Goal: Information Seeking & Learning: Learn about a topic

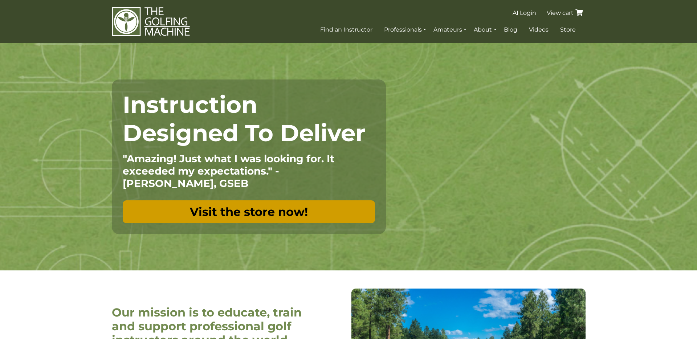
click at [244, 202] on link "Visit the store now!" at bounding box center [249, 212] width 252 height 23
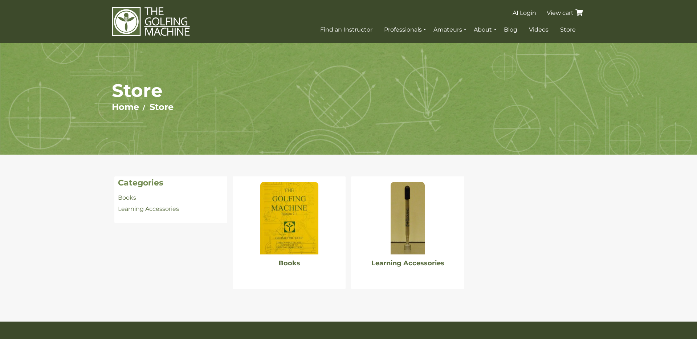
click at [277, 207] on img at bounding box center [289, 218] width 58 height 73
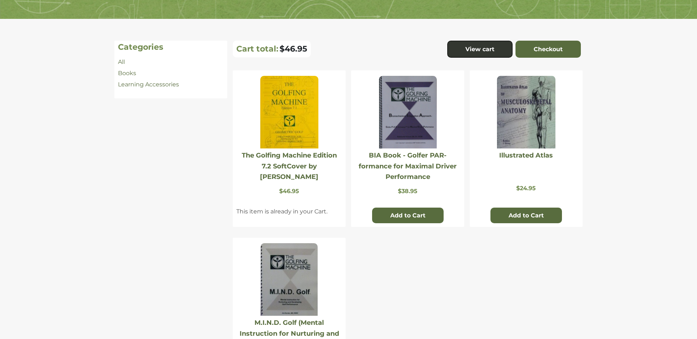
scroll to position [143, 0]
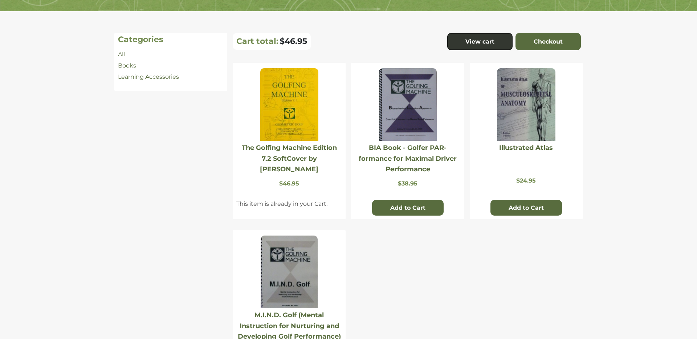
click at [285, 93] on img at bounding box center [289, 104] width 58 height 73
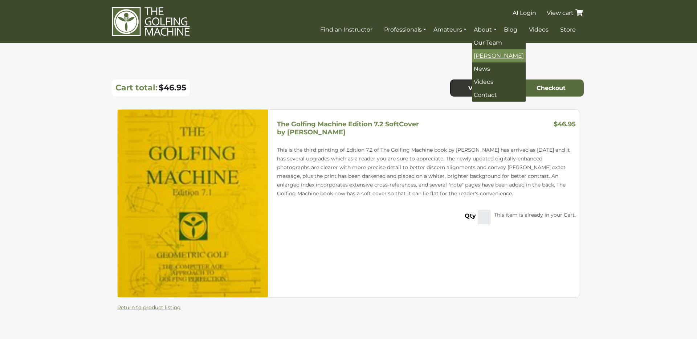
click at [501, 57] on span "[PERSON_NAME]" at bounding box center [499, 55] width 50 height 7
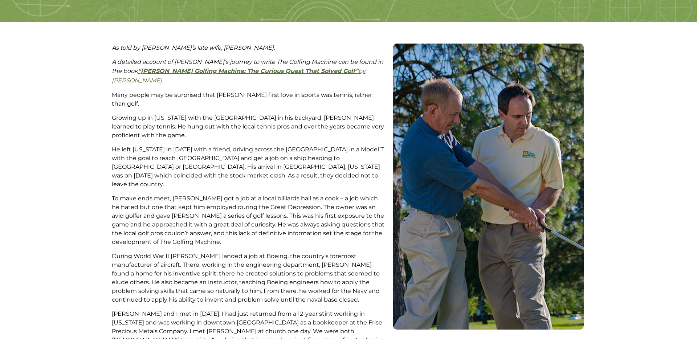
scroll to position [135, 0]
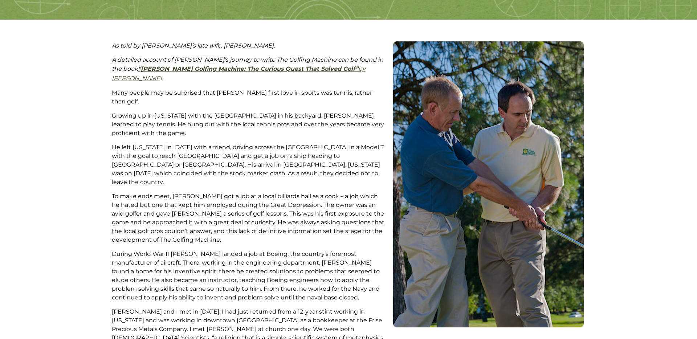
click at [344, 67] on link "“[PERSON_NAME] Golfing Machine: The Curious Quest That Solved Golf” by [PERSON_…" at bounding box center [239, 73] width 254 height 16
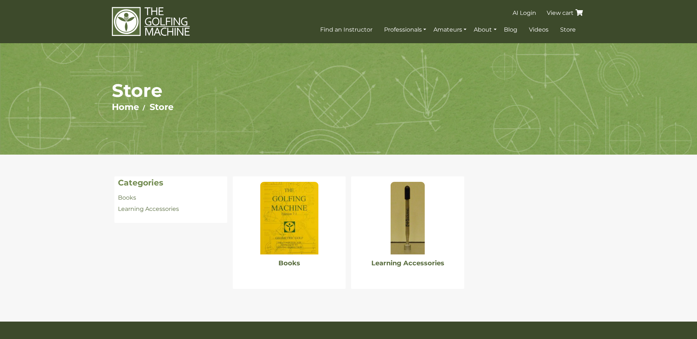
click at [294, 196] on img at bounding box center [289, 218] width 58 height 73
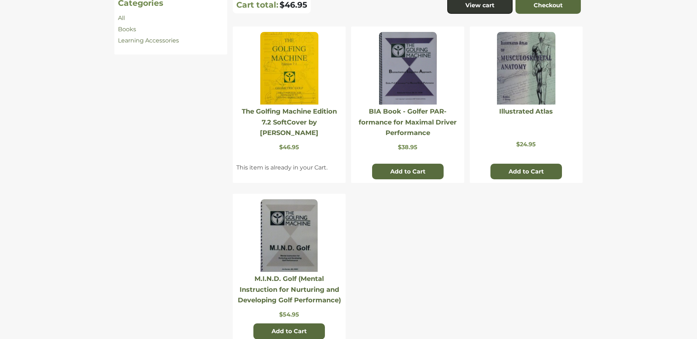
scroll to position [188, 0]
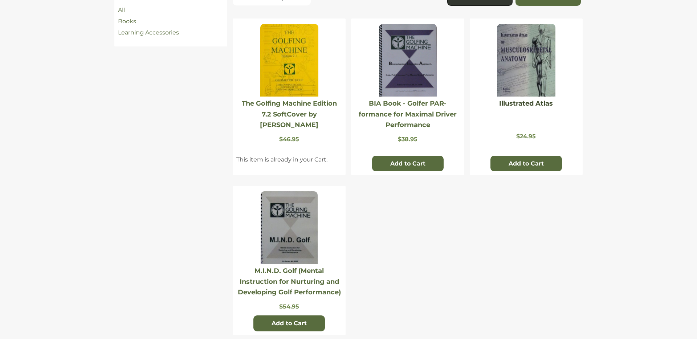
click at [525, 103] on link "Illustrated Atlas" at bounding box center [526, 104] width 54 height 8
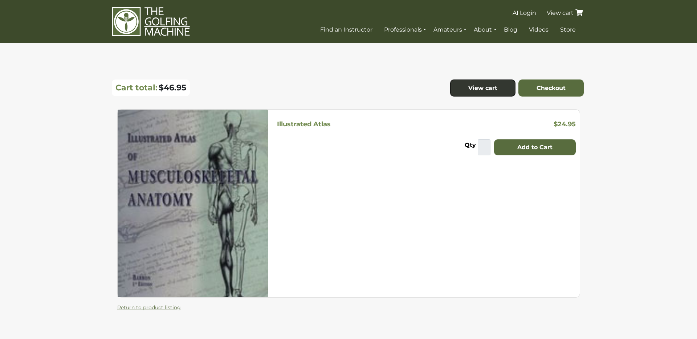
click at [323, 125] on h5 "Illustrated Atlas" at bounding box center [304, 124] width 54 height 8
